Goal: Information Seeking & Learning: Check status

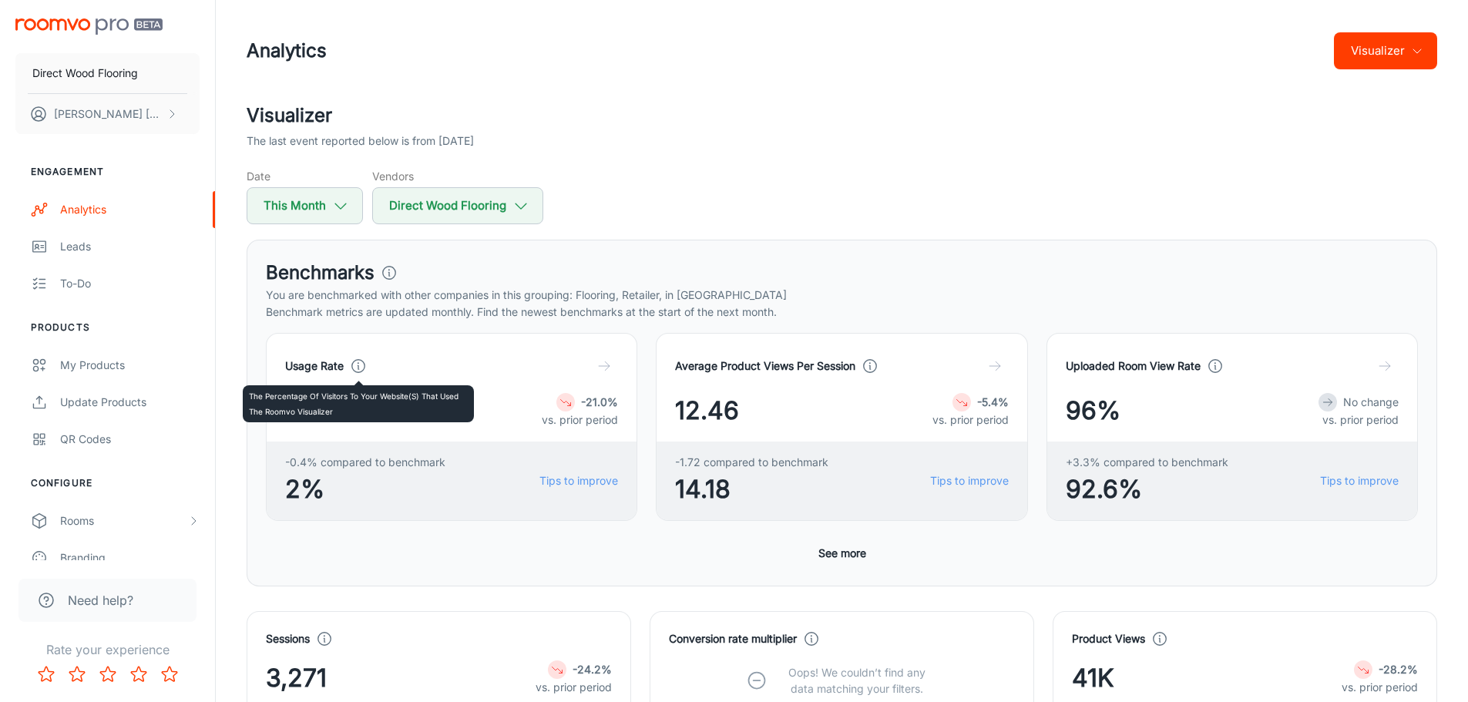
click at [354, 369] on icon at bounding box center [358, 365] width 17 height 17
click at [460, 381] on div "Usage Rate 1.6% -21.0% vs. prior period" at bounding box center [451, 390] width 333 height 77
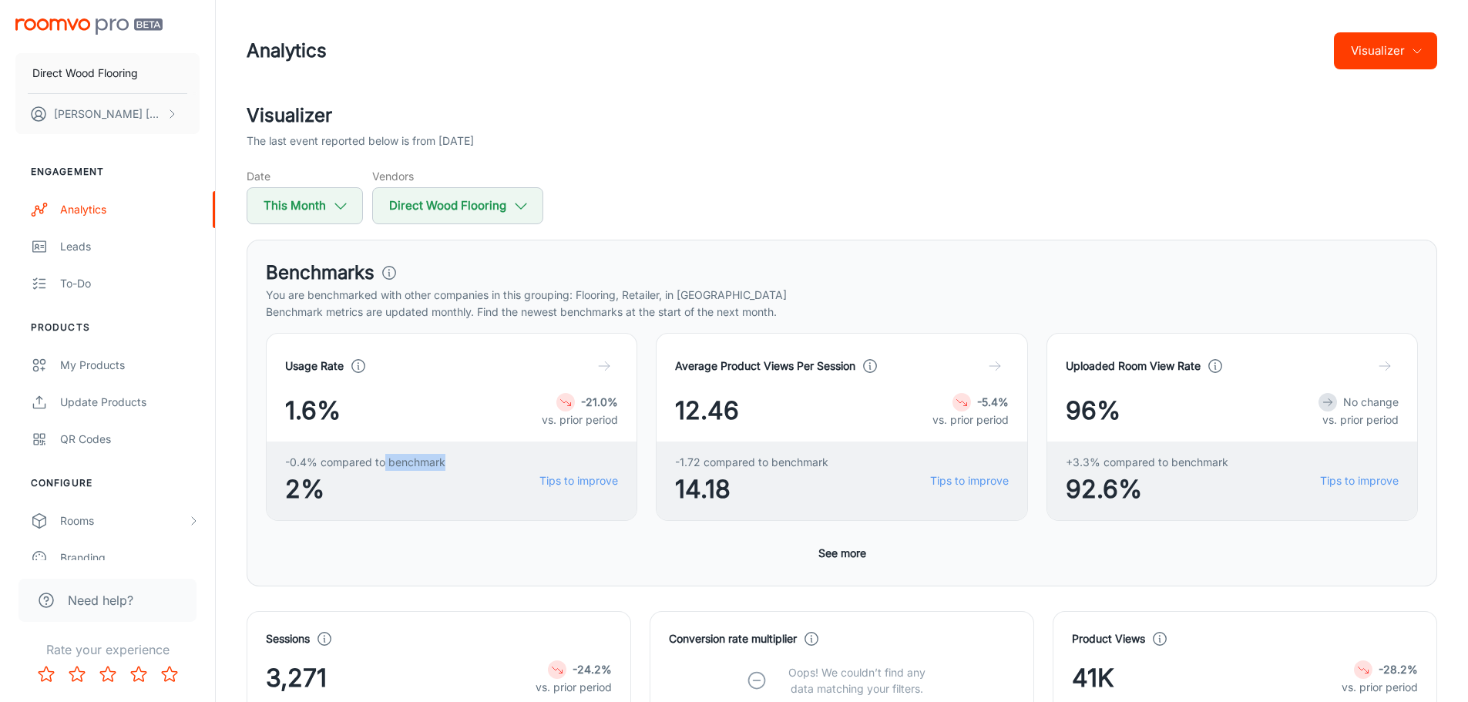
drag, startPoint x: 383, startPoint y: 465, endPoint x: 451, endPoint y: 475, distance: 68.5
click at [448, 471] on div "-0.4% compared to benchmark 2% Tips to improve" at bounding box center [452, 480] width 370 height 79
click at [868, 493] on div "-1.72 compared to benchmark 14.18 Tips to improve" at bounding box center [841, 480] width 370 height 79
drag, startPoint x: 694, startPoint y: 405, endPoint x: 788, endPoint y: 412, distance: 94.2
click at [773, 409] on div "12.46 -5.4% vs. prior period" at bounding box center [841, 410] width 333 height 37
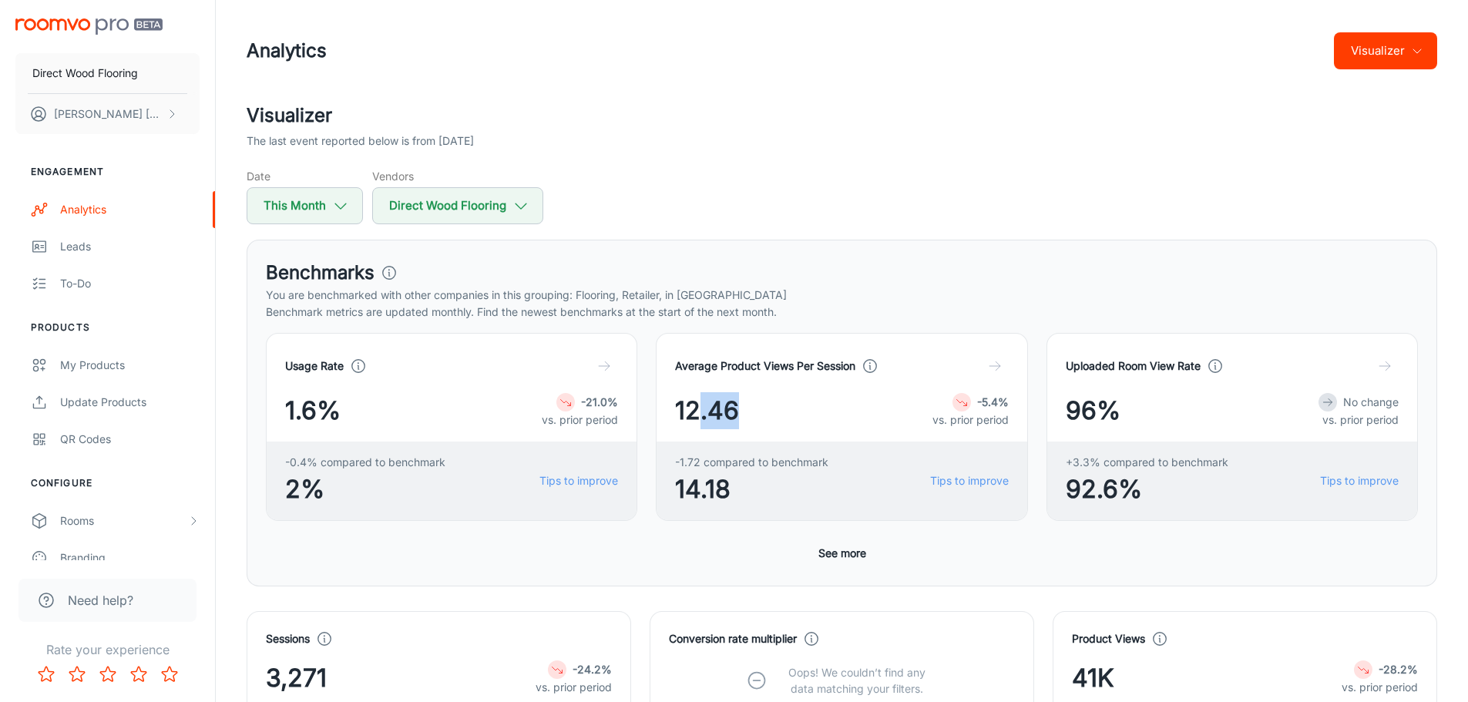
click at [790, 412] on div "12.46 -5.4% vs. prior period" at bounding box center [841, 410] width 333 height 37
drag, startPoint x: 713, startPoint y: 486, endPoint x: 680, endPoint y: 486, distance: 33.1
click at [680, 486] on span "14.18" at bounding box center [751, 489] width 153 height 37
click at [739, 495] on span "14.18" at bounding box center [751, 489] width 153 height 37
drag, startPoint x: 742, startPoint y: 491, endPoint x: 683, endPoint y: 491, distance: 58.6
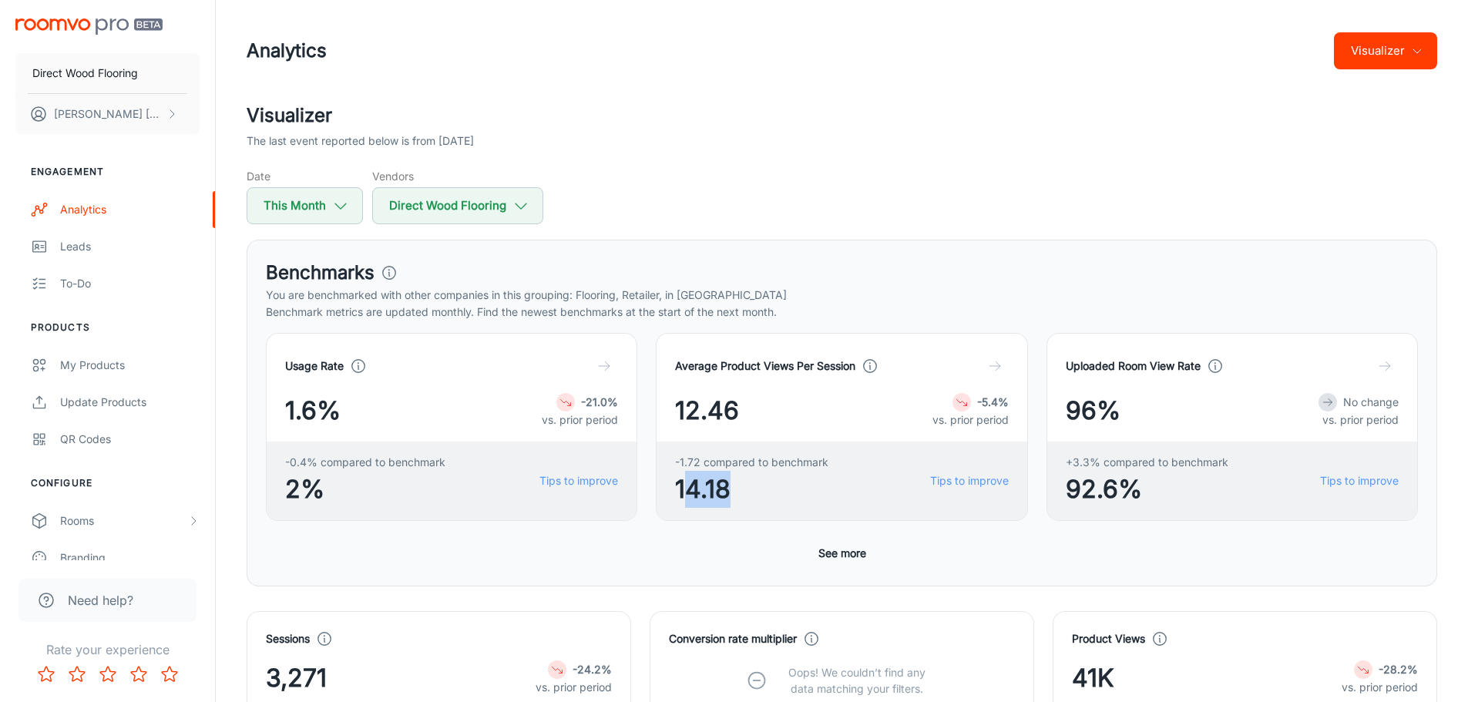
click at [683, 491] on span "14.18" at bounding box center [751, 489] width 153 height 37
click at [750, 521] on div "Usage Rate 1.6% -21.0% vs. prior period -0.4% compared to benchmark 2% Tips to …" at bounding box center [842, 450] width 1152 height 234
click at [938, 501] on div "-1.72 compared to benchmark 14.18 Tips to improve" at bounding box center [841, 480] width 370 height 79
drag, startPoint x: 1076, startPoint y: 488, endPoint x: 1190, endPoint y: 491, distance: 113.3
click at [1155, 486] on span "92.6%" at bounding box center [1146, 489] width 163 height 37
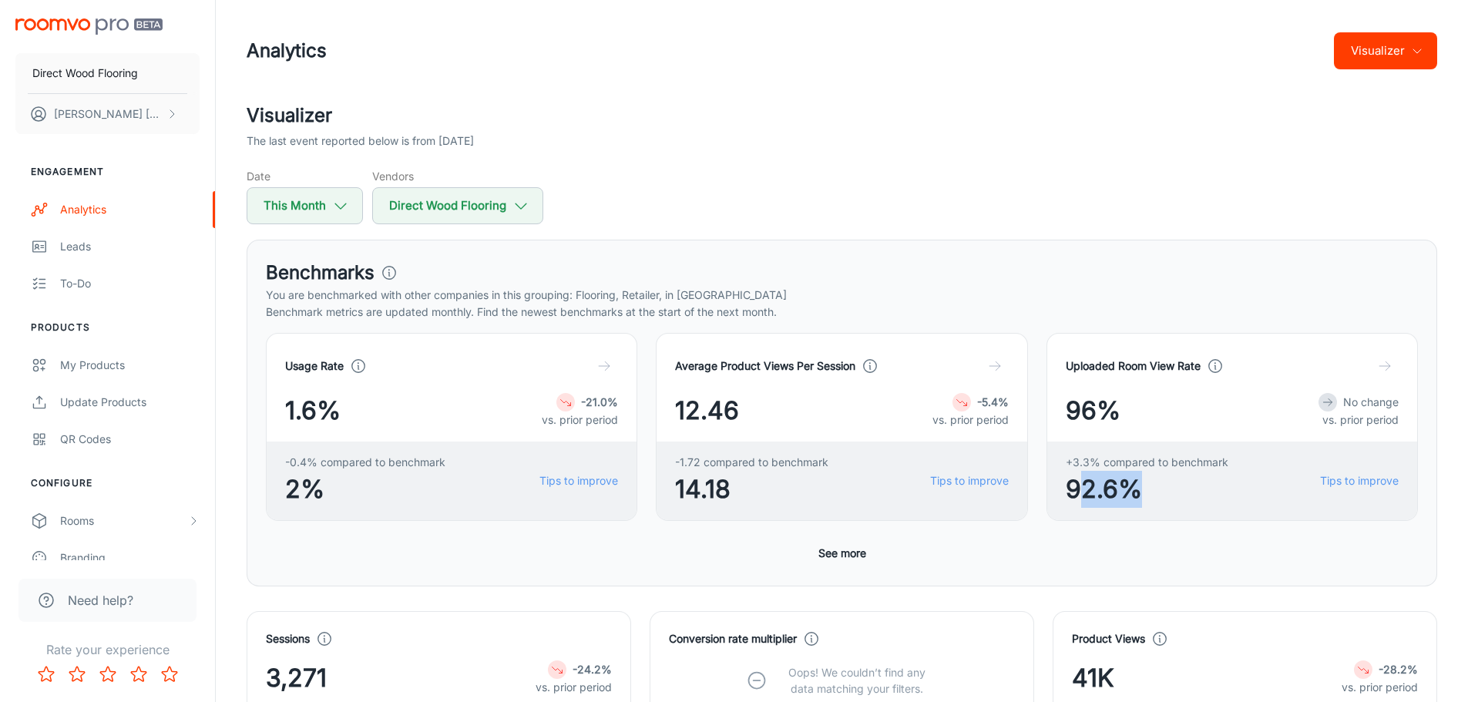
click at [1196, 492] on span "92.6%" at bounding box center [1146, 489] width 163 height 37
click at [1169, 497] on span "92.6%" at bounding box center [1146, 489] width 163 height 37
